Goal: Download file/media

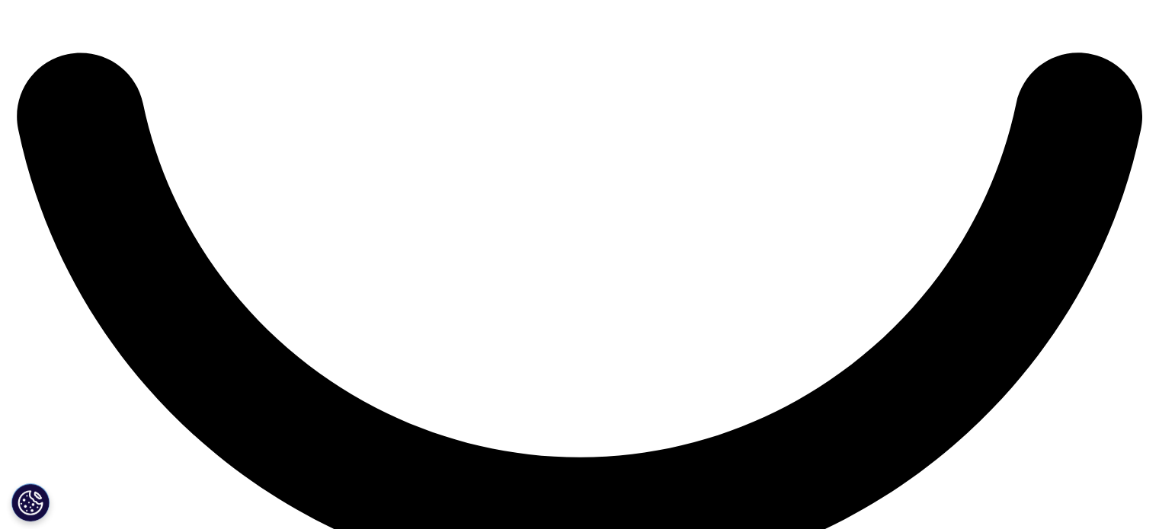
scroll to position [2886, 0]
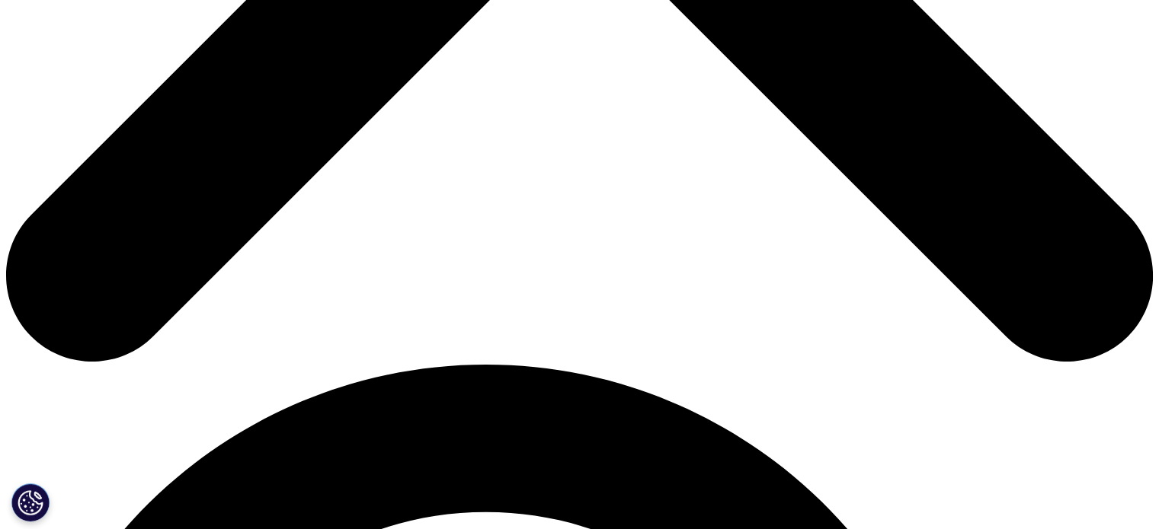
scroll to position [810, 0]
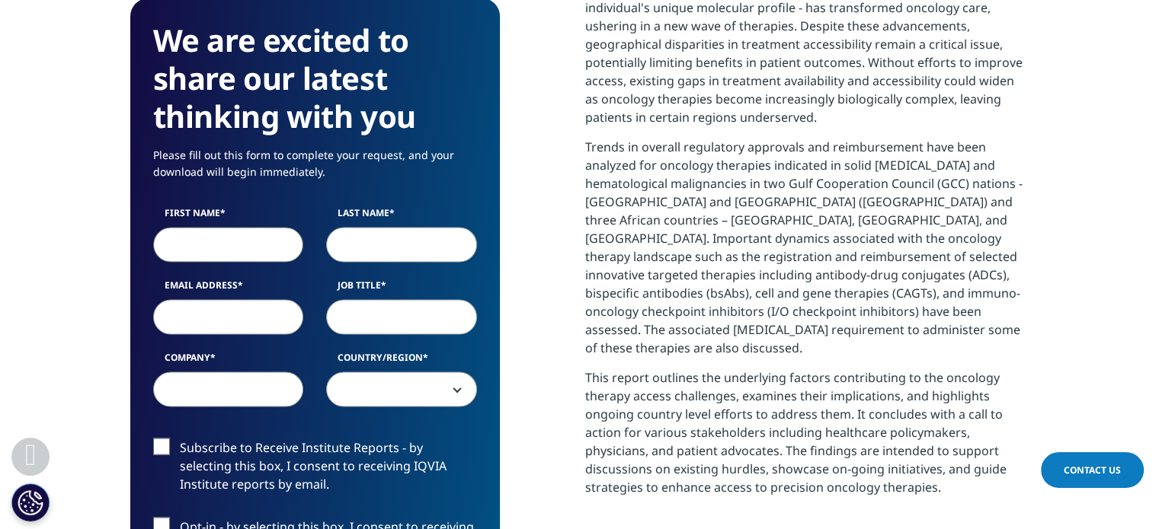
click at [190, 250] on input "First Name" at bounding box center [228, 245] width 151 height 35
type input "Mohamed"
click at [425, 254] on input "Last Name" at bounding box center [401, 245] width 151 height 35
type input "Mohamed"
click at [382, 330] on input "Job Title" at bounding box center [401, 317] width 151 height 35
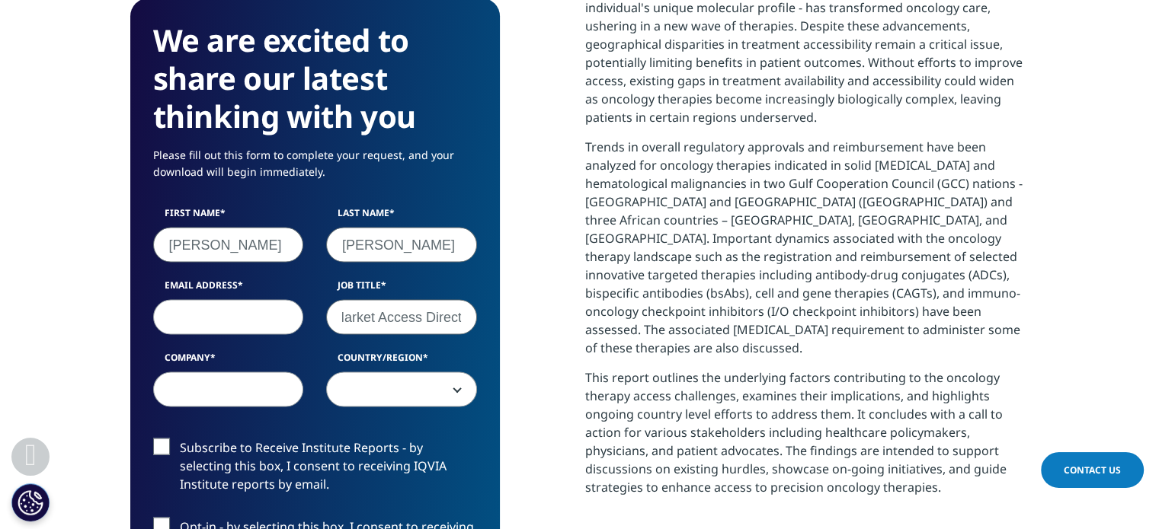
scroll to position [0, 21]
type input "Market Access Director"
click at [262, 318] on input "Email Address" at bounding box center [228, 317] width 151 height 35
type input "mabdelrazek@abbvie.com"
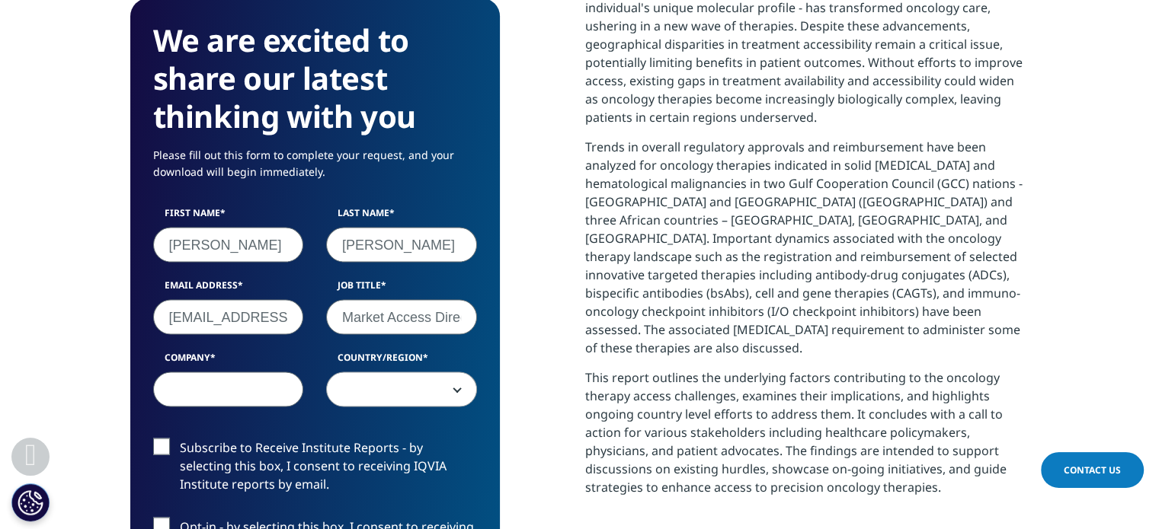
click at [238, 389] on input "Company" at bounding box center [228, 389] width 151 height 35
type input "AbbVie"
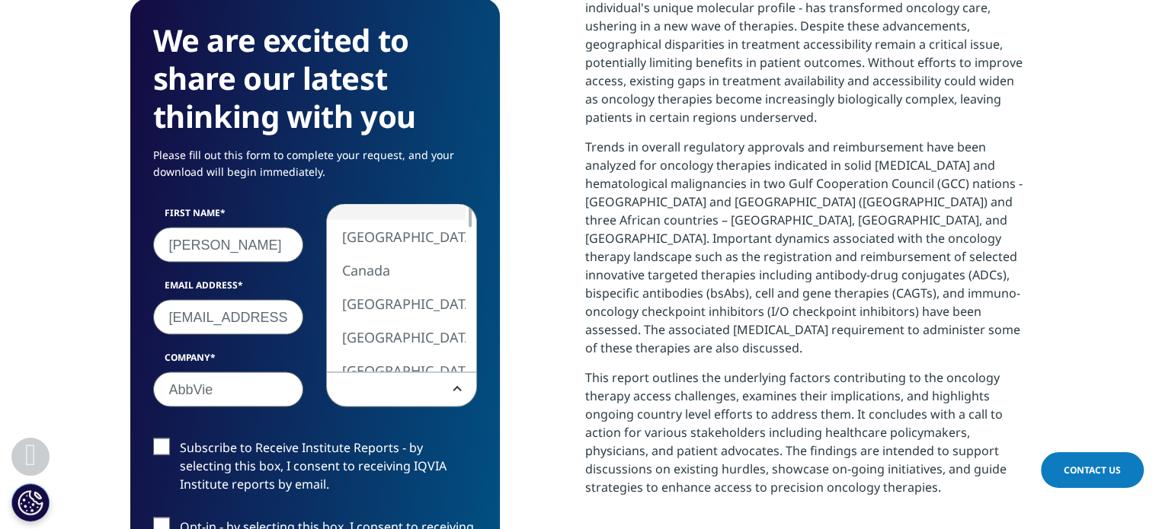
click at [385, 383] on span at bounding box center [401, 390] width 149 height 35
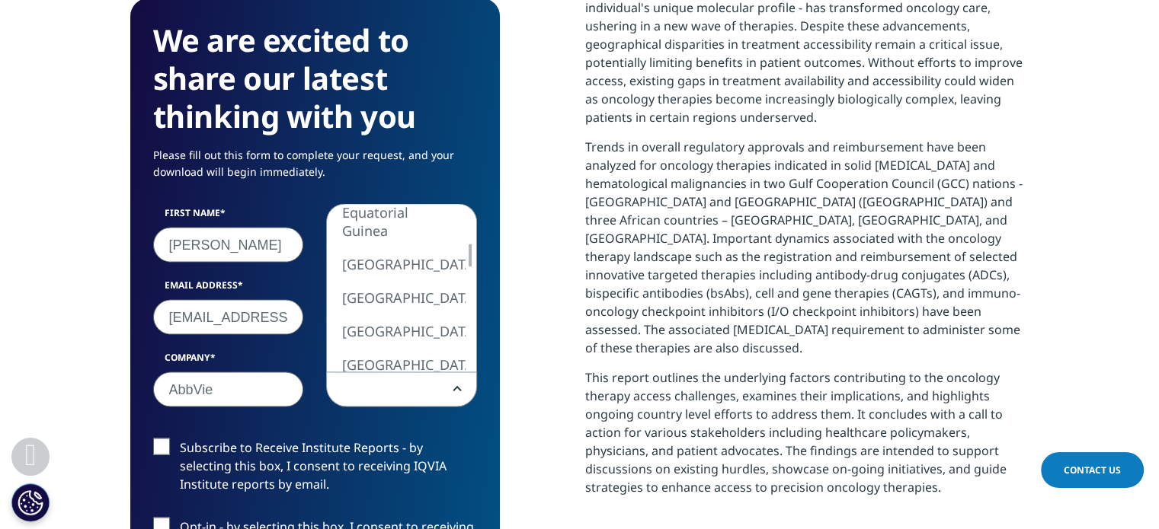
select select "Egypt"
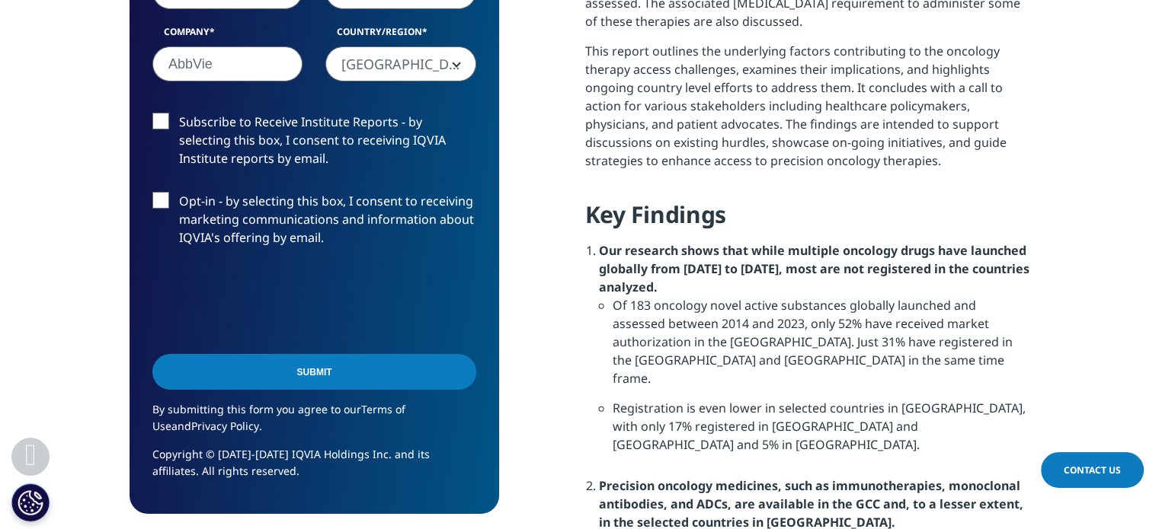
scroll to position [1155, 0]
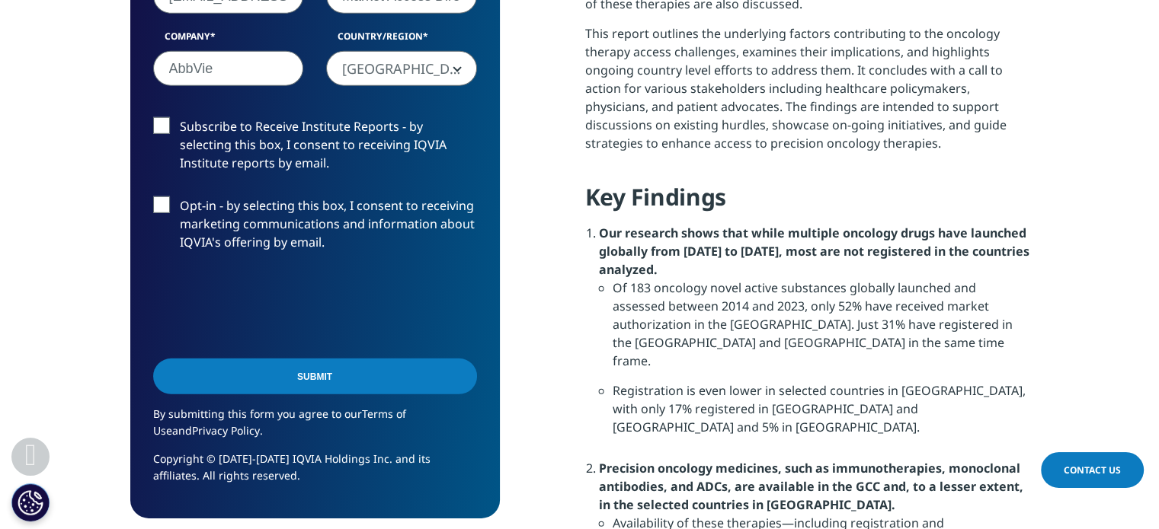
click at [158, 125] on label "Subscribe to Receive Institute Reports - by selecting this box, I consent to re…" at bounding box center [315, 148] width 324 height 63
click at [180, 117] on input "Subscribe to Receive Institute Reports - by selecting this box, I consent to re…" at bounding box center [180, 117] width 0 height 0
click at [310, 382] on input "Submit" at bounding box center [315, 377] width 324 height 36
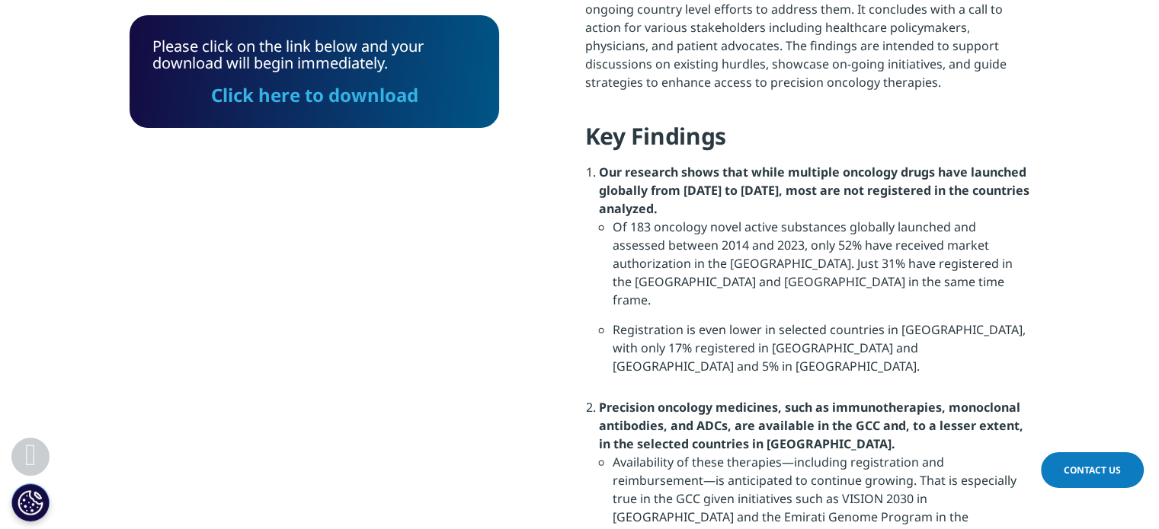
scroll to position [1083, 0]
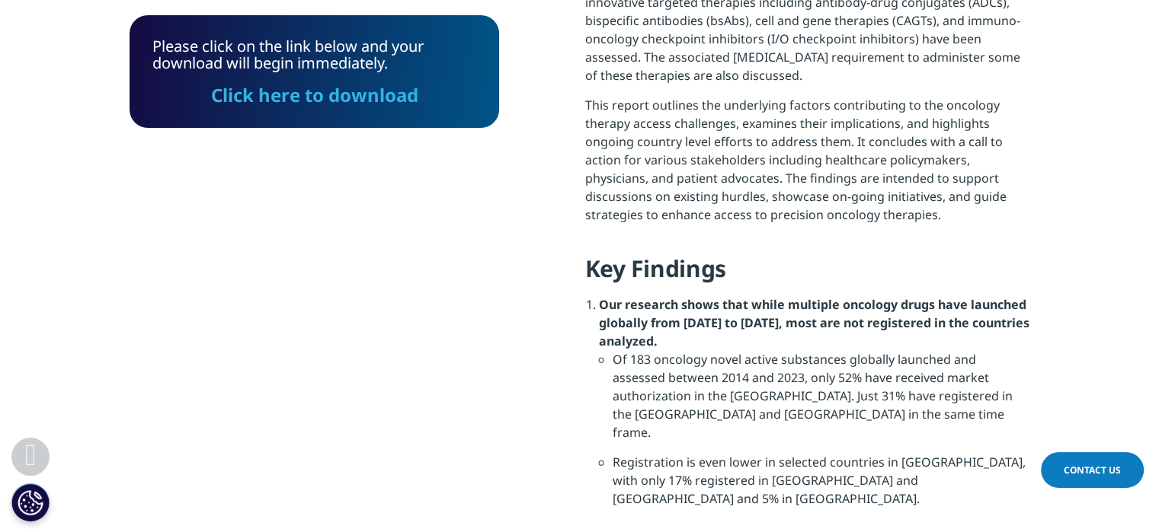
click at [305, 97] on link "Click here to download" at bounding box center [314, 94] width 207 height 25
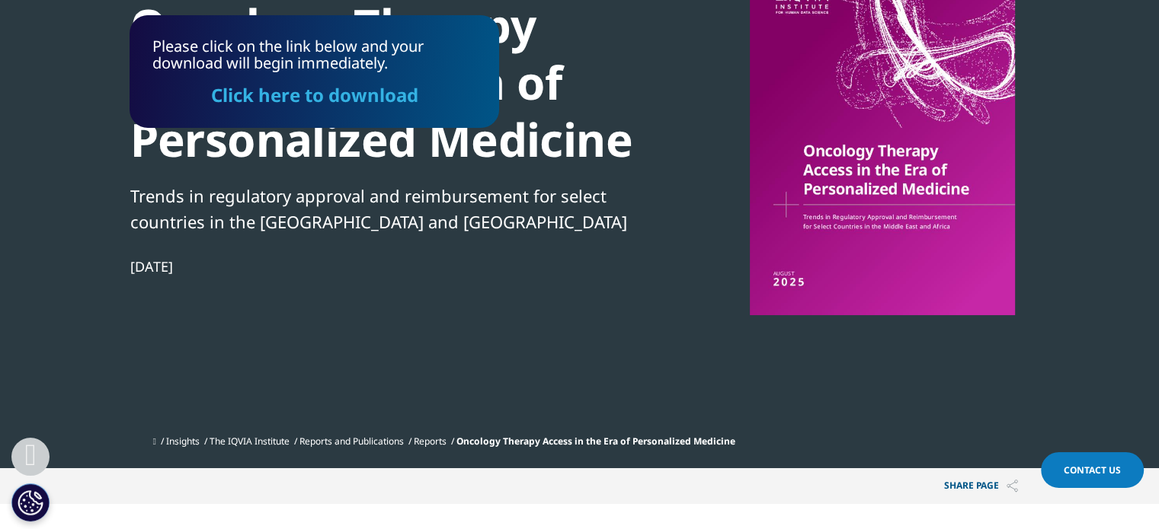
scroll to position [0, 0]
